Goal: Check status

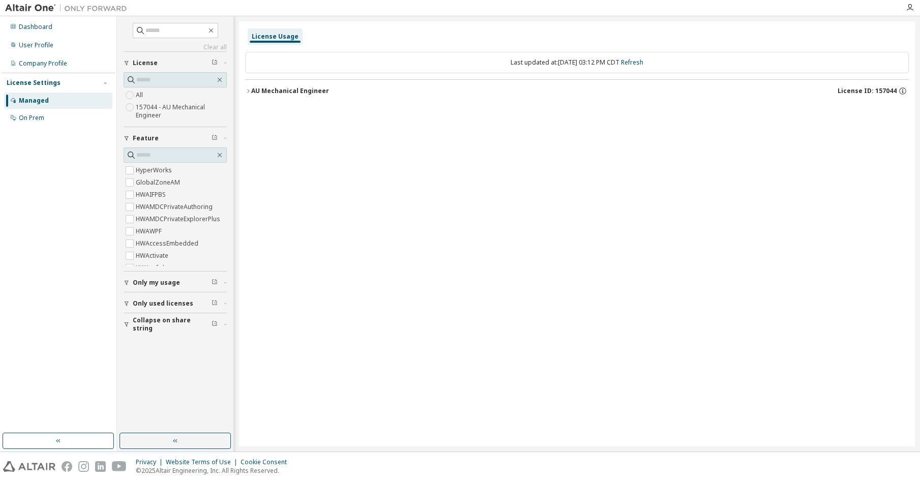
click at [257, 94] on div "AU Mechanical Engineer" at bounding box center [290, 91] width 78 height 8
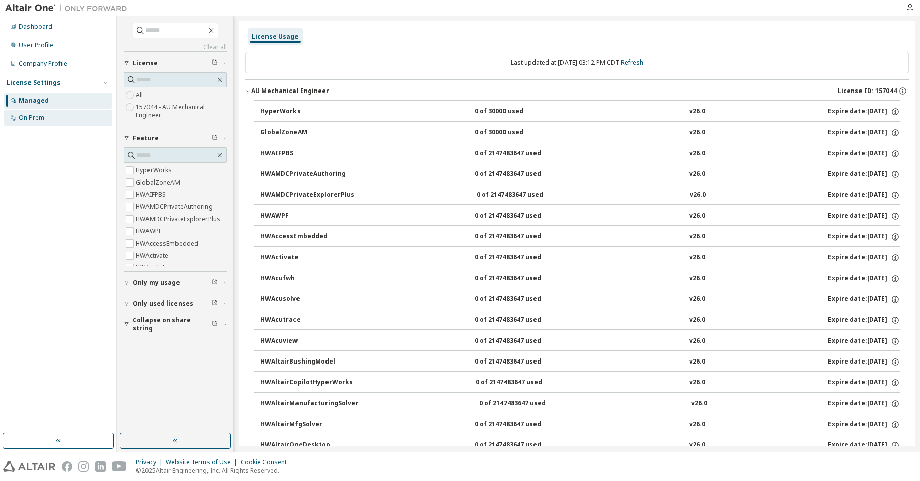
click at [59, 119] on div "On Prem" at bounding box center [58, 118] width 108 height 16
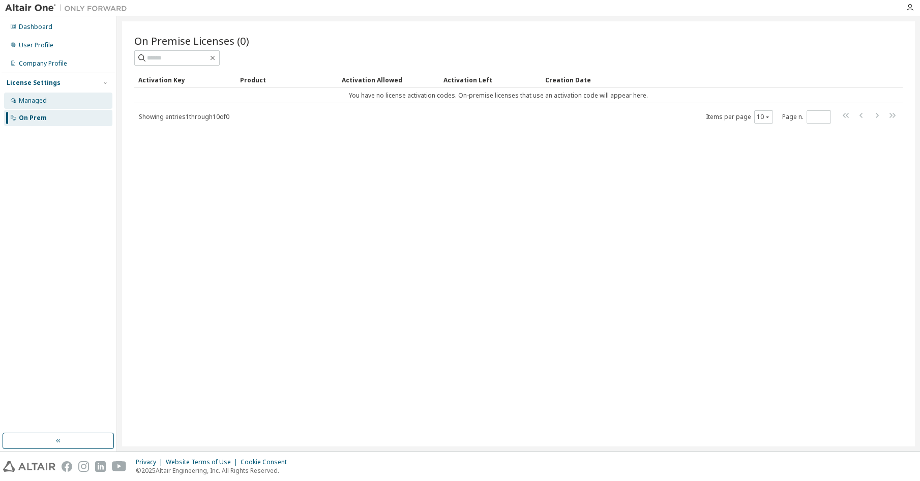
click at [36, 104] on div "Managed" at bounding box center [33, 101] width 28 height 8
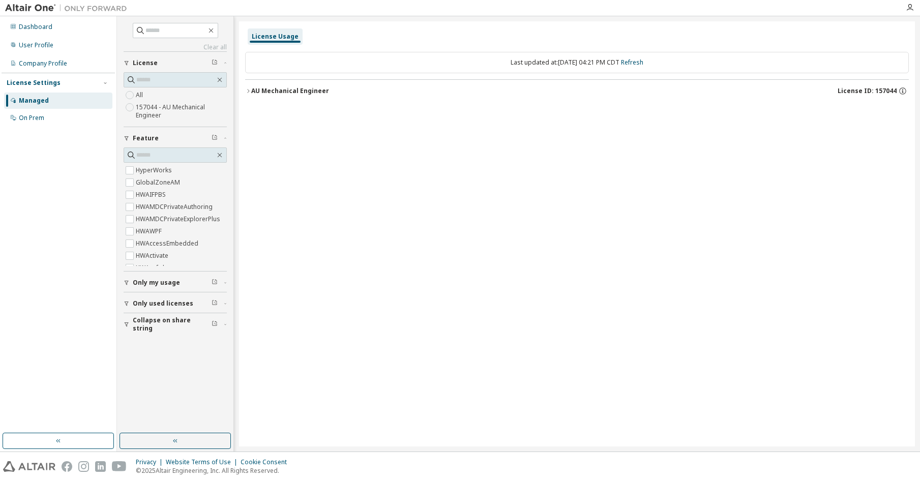
click at [260, 92] on div "AU Mechanical Engineer" at bounding box center [290, 91] width 78 height 8
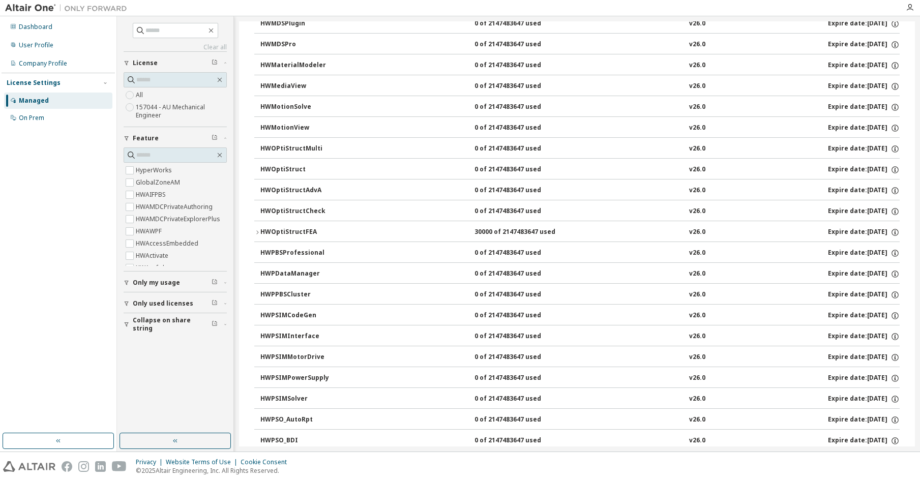
scroll to position [3114, 0]
click at [257, 232] on icon "button" at bounding box center [257, 231] width 6 height 6
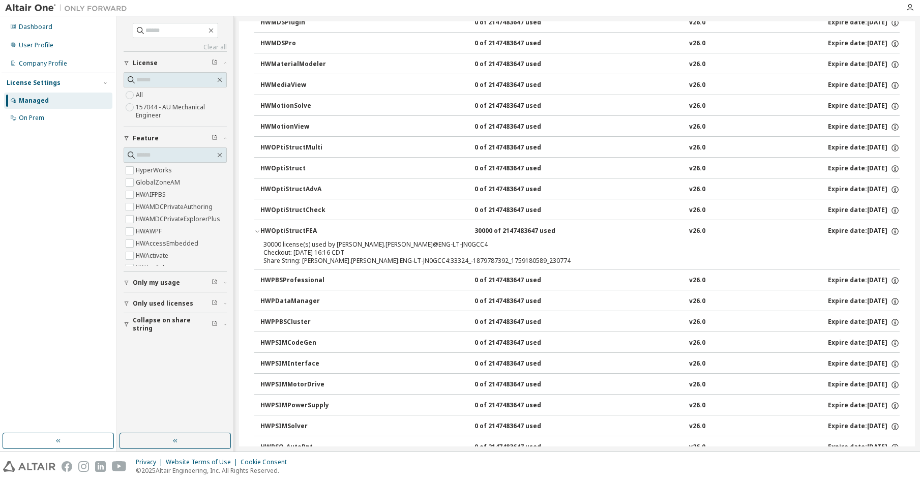
click at [255, 210] on div "HWOptiStructCheck 0 of 2147483647 used v26.0 Expire date: [DATE]" at bounding box center [577, 209] width 646 height 21
click at [279, 188] on div "HWOptiStructAdvA" at bounding box center [307, 189] width 92 height 9
click at [262, 162] on button "HWOptiStruct 0 of 2147483647 used v26.0 Expire date: [DATE]" at bounding box center [581, 169] width 640 height 22
click at [270, 167] on div "HWOptiStruct" at bounding box center [307, 168] width 92 height 9
click at [258, 234] on icon "button" at bounding box center [257, 231] width 6 height 6
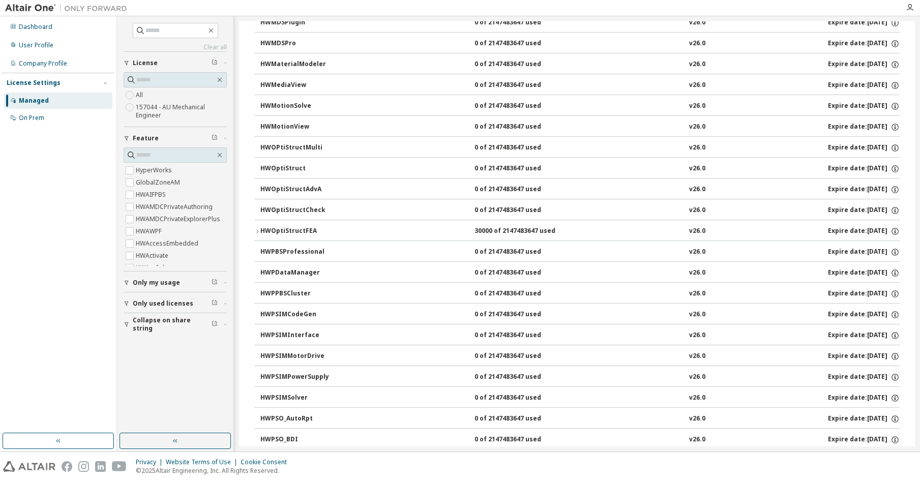
click at [298, 168] on div "HWOptiStruct" at bounding box center [307, 168] width 92 height 9
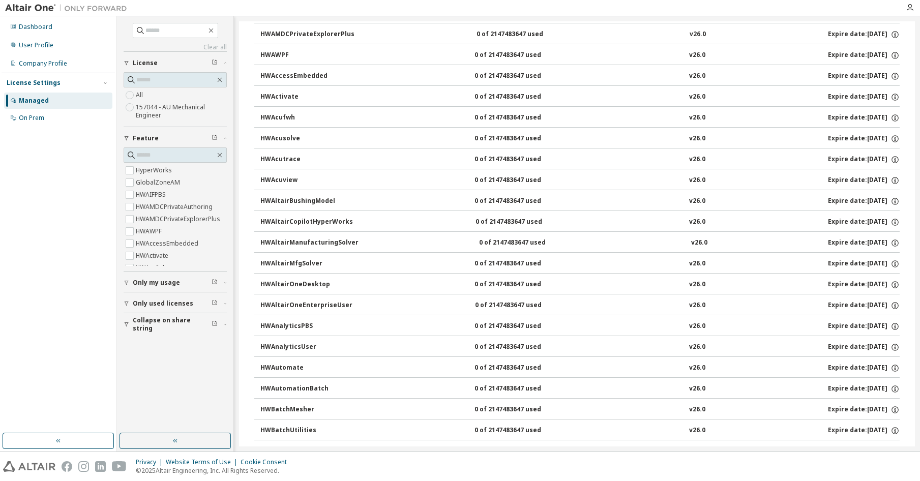
scroll to position [0, 0]
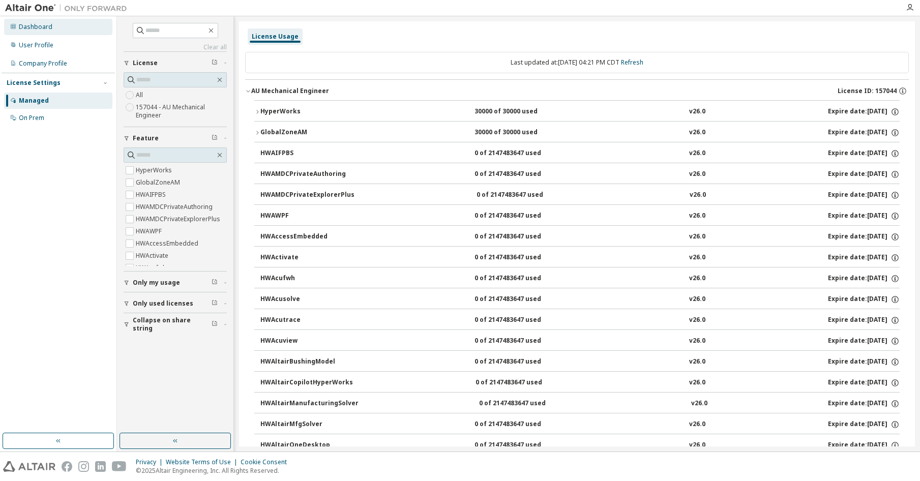
click at [39, 24] on div "Dashboard" at bounding box center [36, 27] width 34 height 8
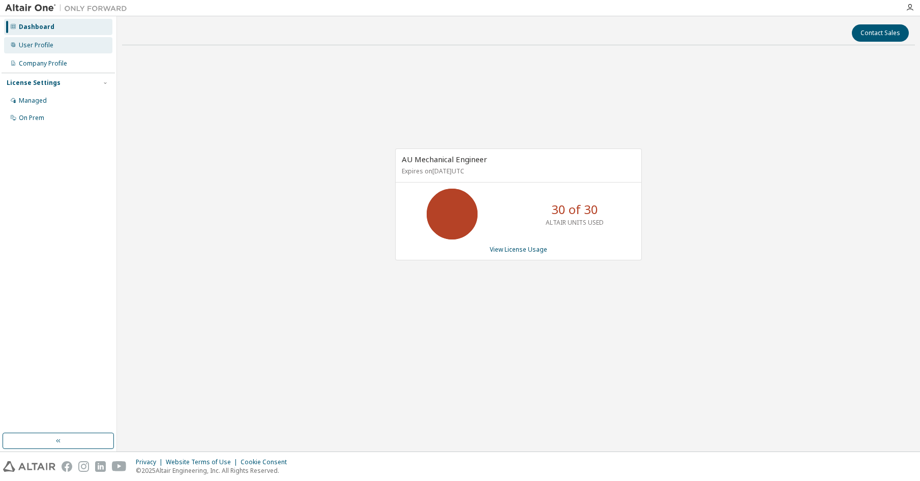
click at [32, 48] on div "User Profile" at bounding box center [36, 45] width 35 height 8
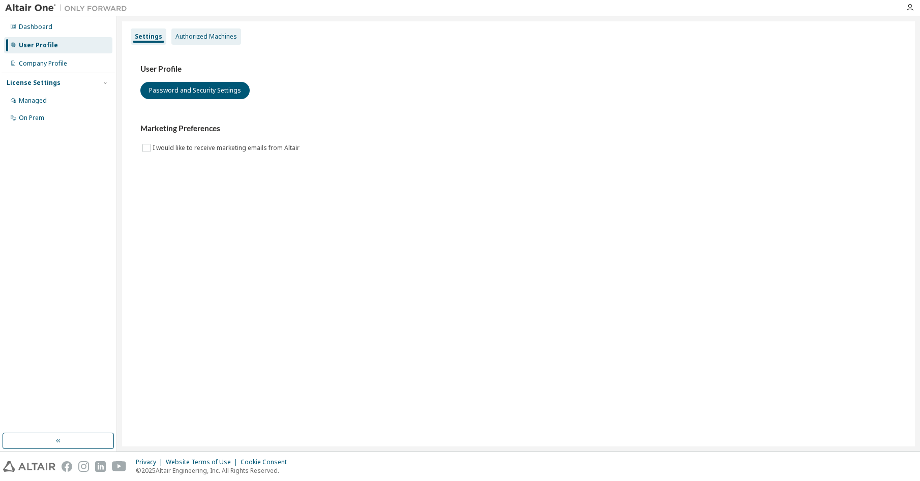
click at [195, 37] on div "Authorized Machines" at bounding box center [207, 37] width 62 height 8
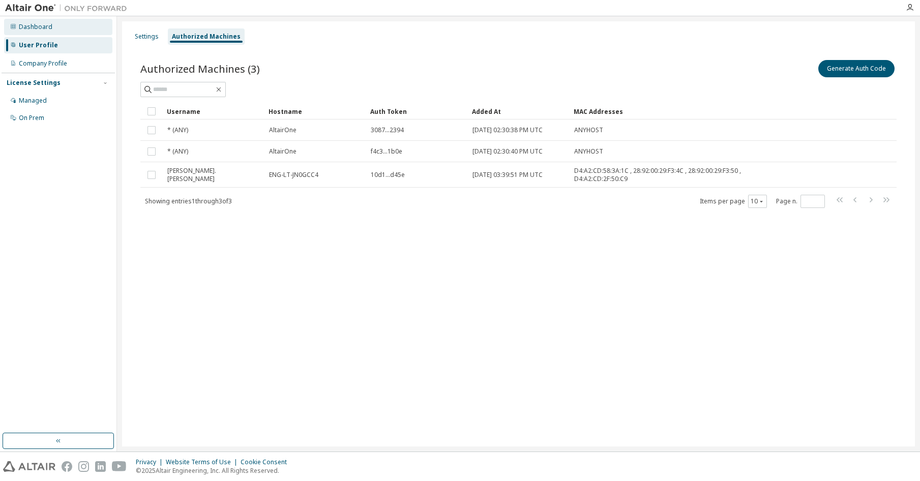
click at [35, 25] on div "Dashboard" at bounding box center [36, 27] width 34 height 8
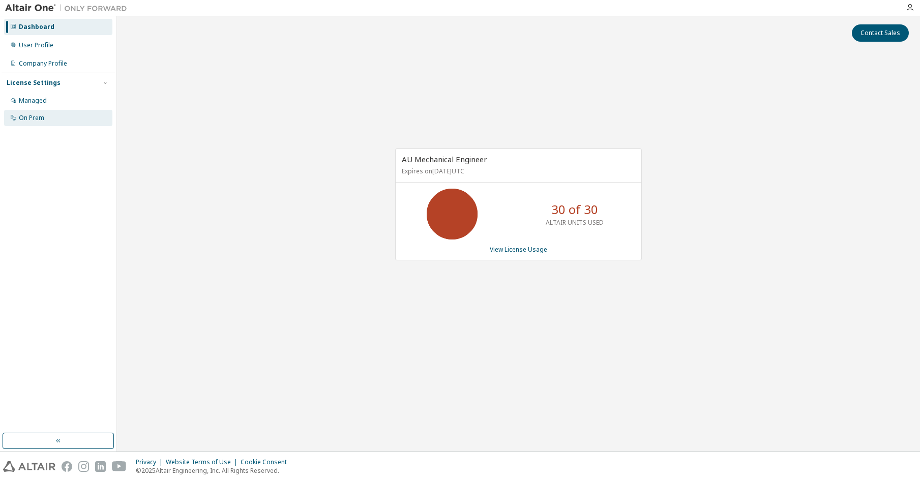
click at [35, 113] on div "On Prem" at bounding box center [58, 118] width 108 height 16
